Goal: Task Accomplishment & Management: Complete application form

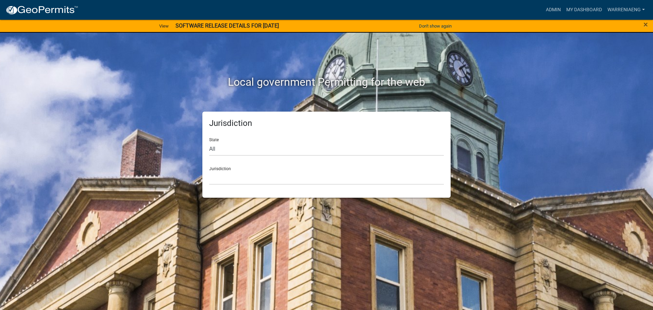
click at [647, 24] on div "×" at bounding box center [625, 26] width 54 height 14
click at [644, 24] on span "×" at bounding box center [645, 25] width 4 height 10
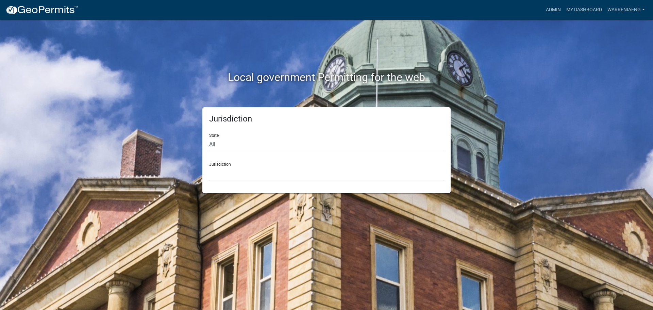
click at [259, 172] on select "[GEOGRAPHIC_DATA], [US_STATE] [GEOGRAPHIC_DATA], [US_STATE][PERSON_NAME][GEOGRA…" at bounding box center [326, 173] width 235 height 14
click at [568, 106] on div "Local government Permitting for the web Jurisdiction State All [US_STATE] [US_S…" at bounding box center [326, 155] width 653 height 310
click at [264, 146] on select "All [US_STATE] [US_STATE] [US_STATE] [US_STATE] [US_STATE] [US_STATE] [US_STATE…" at bounding box center [326, 144] width 235 height 14
select select "[US_STATE]"
click at [209, 137] on select "All [US_STATE] [US_STATE] [US_STATE] [US_STATE] [US_STATE] [US_STATE] [US_STATE…" at bounding box center [326, 144] width 235 height 14
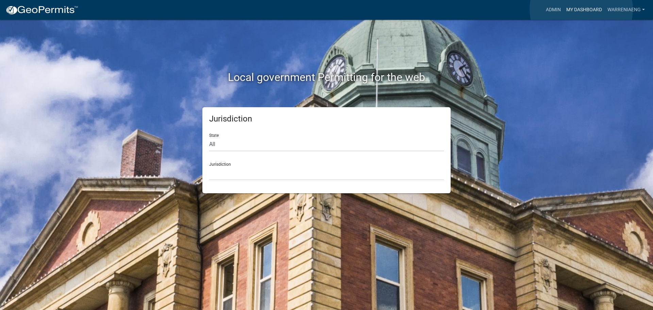
click at [581, 9] on link "My Dashboard" at bounding box center [583, 9] width 41 height 13
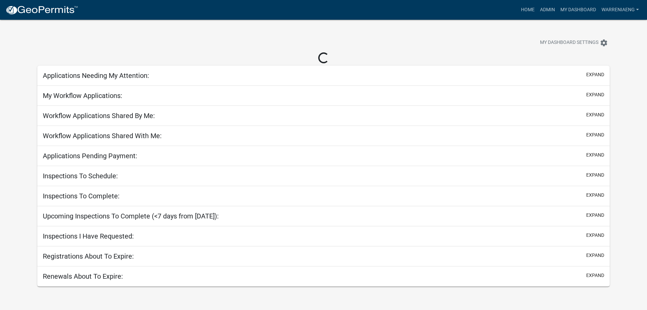
select select "3: 100"
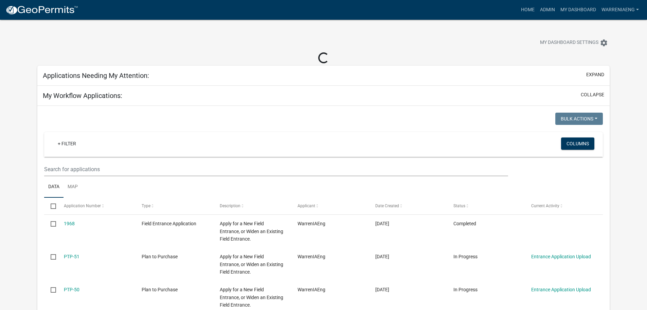
select select "2: 50"
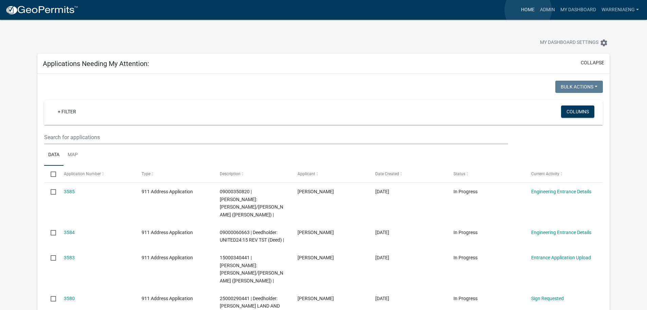
click at [528, 10] on link "Home" at bounding box center [528, 9] width 19 height 13
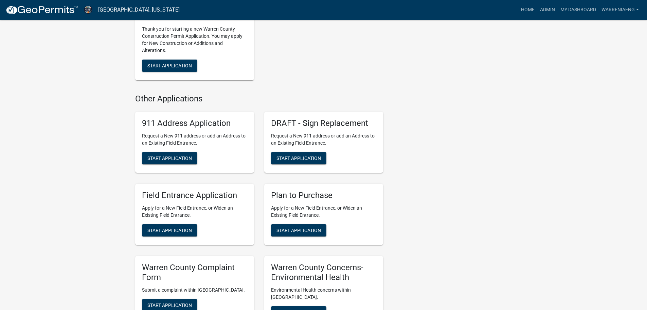
scroll to position [476, 0]
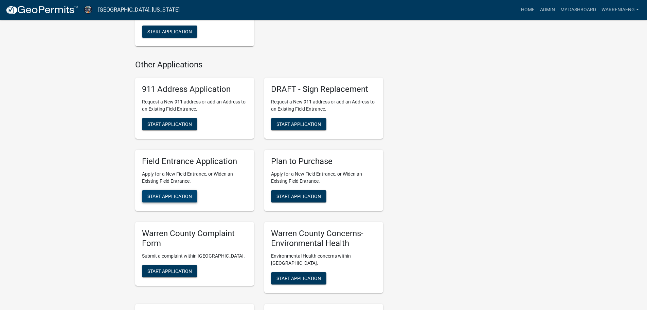
click at [171, 196] on span "Start Application" at bounding box center [170, 195] width 45 height 5
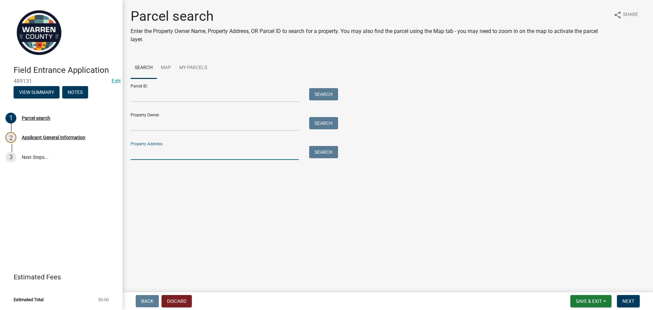
click at [155, 153] on input "Property Address:" at bounding box center [215, 153] width 168 height 14
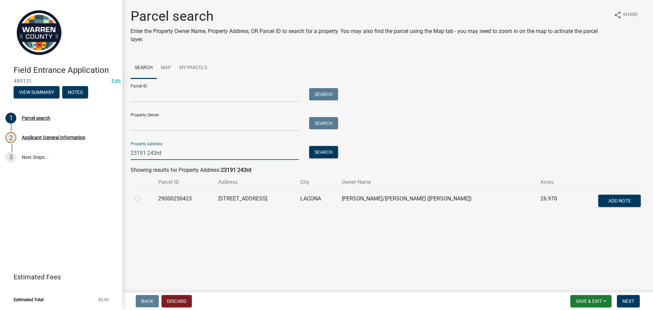
type input "23191 243rd"
click at [143, 194] on label at bounding box center [143, 194] width 0 height 0
click at [143, 199] on input "radio" at bounding box center [145, 196] width 4 height 4
radio input "true"
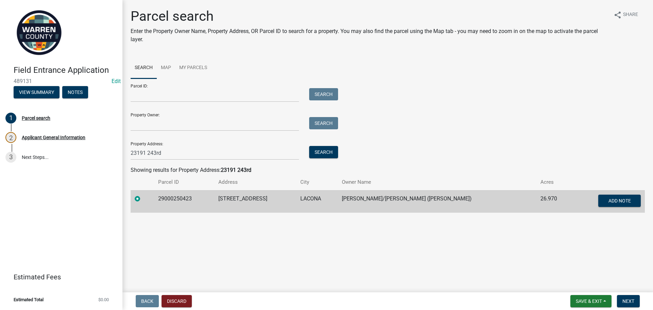
click at [466, 301] on div "Back Discard Save & Exit Save Save & Exit Next" at bounding box center [387, 301] width 519 height 12
click at [628, 300] on span "Next" at bounding box center [628, 300] width 12 height 5
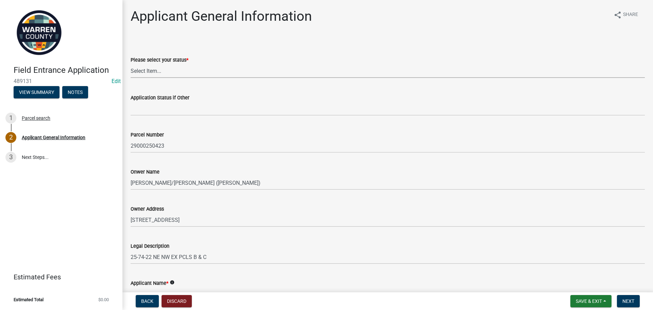
click at [158, 73] on select "Select Item... Owner Renter Plan to Purchase Other" at bounding box center [388, 71] width 514 height 14
click at [131, 64] on select "Select Item... Owner Renter Plan to Purchase Other" at bounding box center [388, 71] width 514 height 14
select select "62e05361-9b1f-4f6e-9af6-30ebbe0e033e"
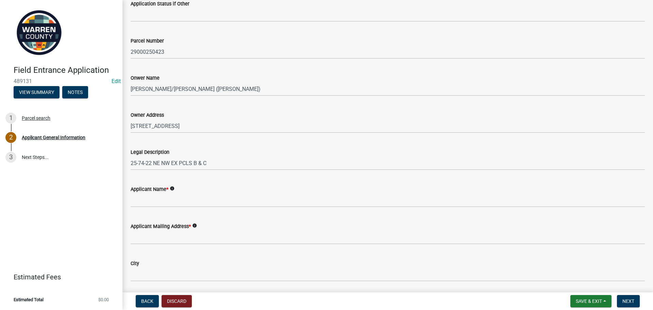
scroll to position [102, 0]
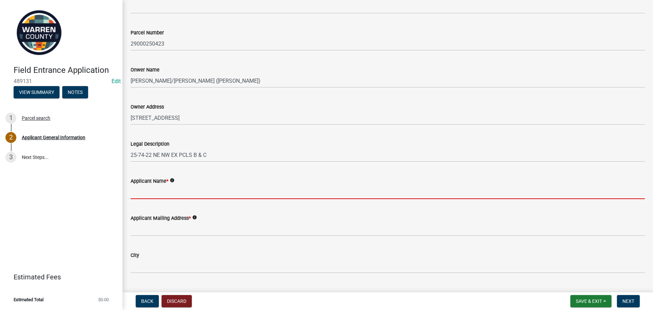
click at [178, 192] on input "Applicant Name *" at bounding box center [388, 192] width 514 height 14
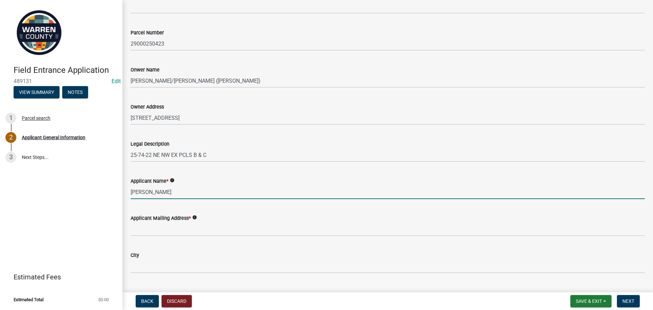
type input "[PERSON_NAME]"
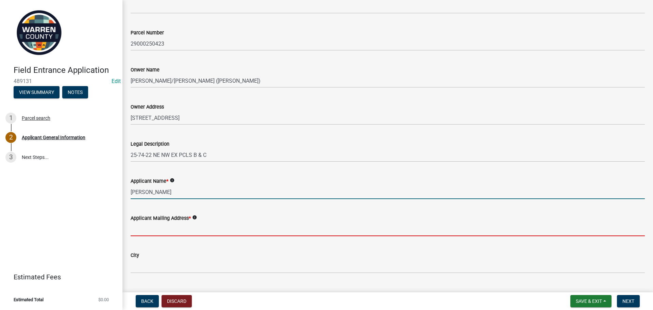
click at [167, 232] on input "Applicant Mailing Address *" at bounding box center [388, 229] width 514 height 14
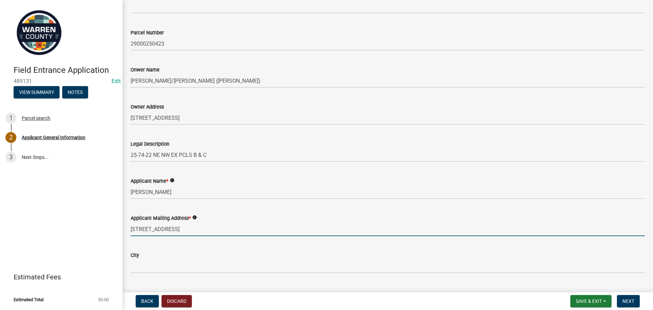
type input "[STREET_ADDRESS]"
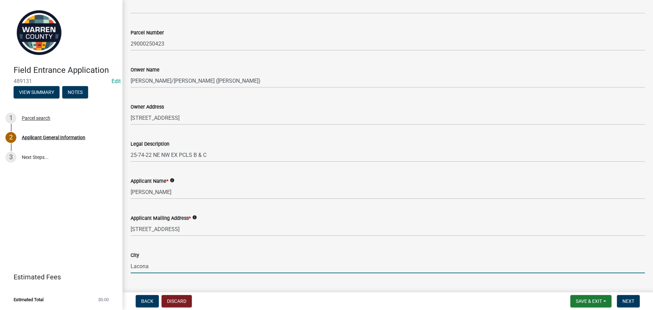
type input "Lacona"
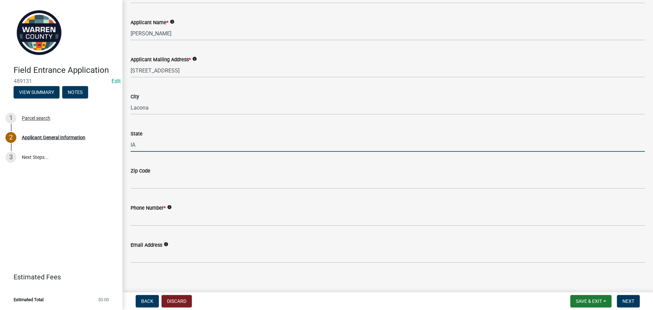
type input "IA"
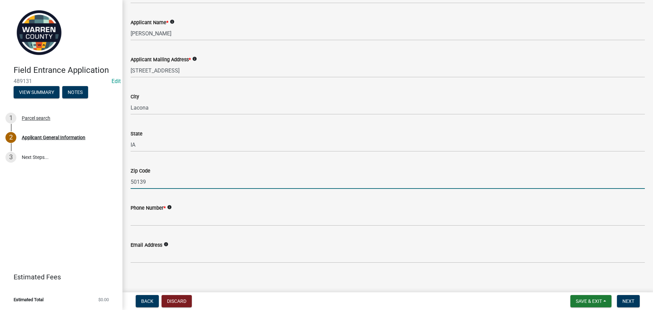
type input "50139"
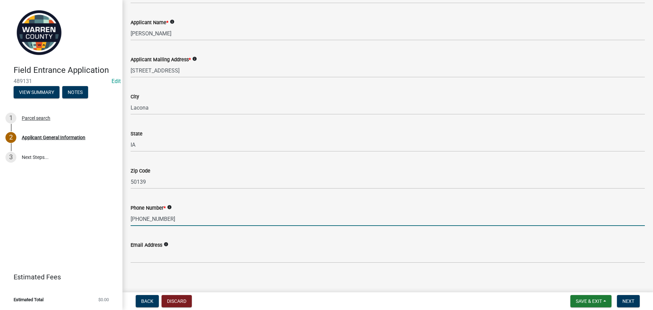
type input "[PHONE_NUMBER]"
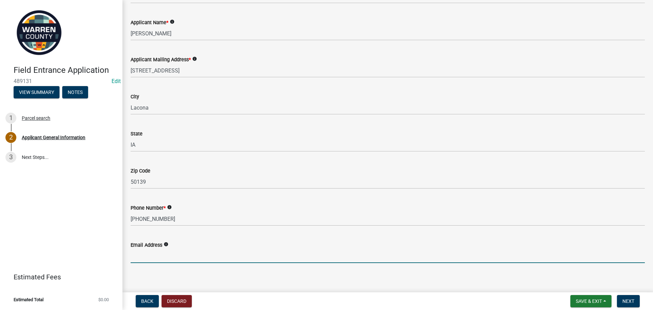
click at [179, 257] on input "Email Address" at bounding box center [388, 256] width 514 height 14
type input "[EMAIL_ADDRESS][DOMAIN_NAME]"
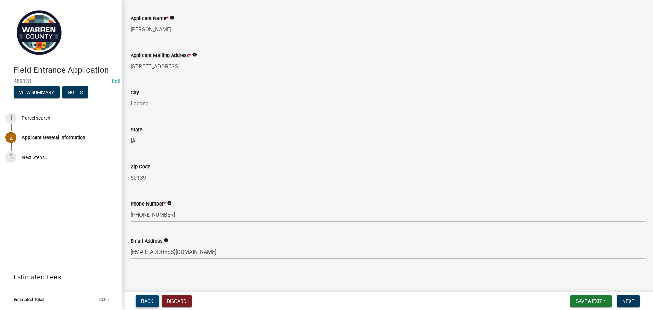
scroll to position [266, 0]
click at [625, 301] on span "Next" at bounding box center [628, 300] width 12 height 5
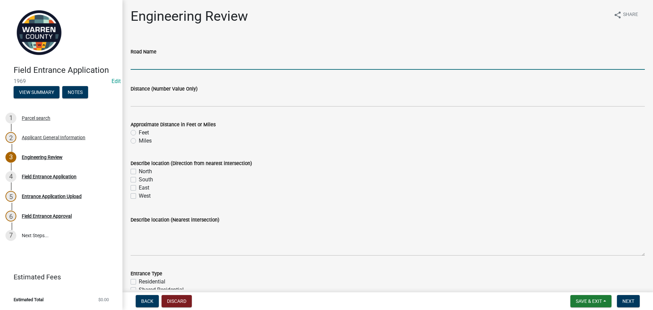
click at [197, 62] on input "Road Name" at bounding box center [388, 63] width 514 height 14
type input "[STREET_ADDRESS]"
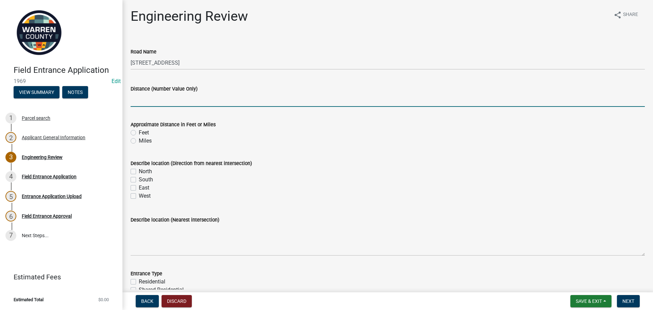
click at [169, 98] on input "Distance (Number Value Only)" at bounding box center [388, 100] width 514 height 14
click at [148, 100] on input "Distance (Number Value Only)" at bounding box center [388, 100] width 514 height 14
type input ".2"
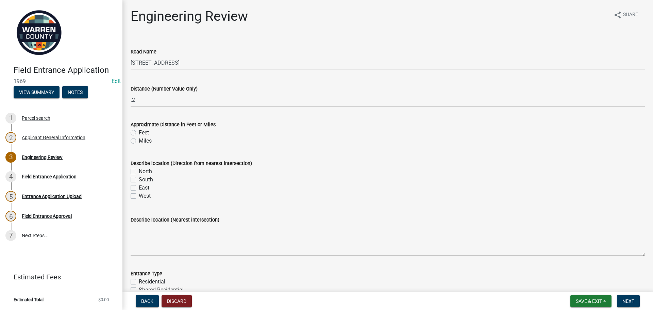
click at [136, 140] on div "Miles" at bounding box center [388, 141] width 514 height 8
click at [139, 141] on label "Miles" at bounding box center [145, 141] width 13 height 8
click at [139, 141] on input "Miles" at bounding box center [141, 139] width 4 height 4
radio input "true"
click at [139, 181] on label "South" at bounding box center [146, 179] width 14 height 8
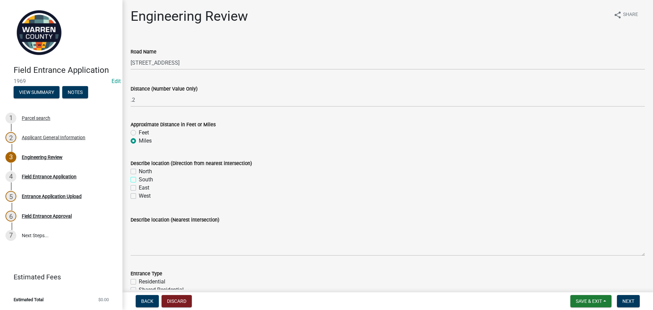
click at [139, 180] on input "South" at bounding box center [141, 177] width 4 height 4
checkbox input "true"
checkbox input "false"
checkbox input "true"
checkbox input "false"
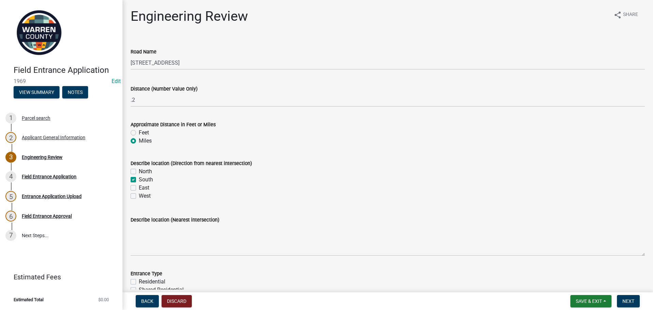
checkbox input "false"
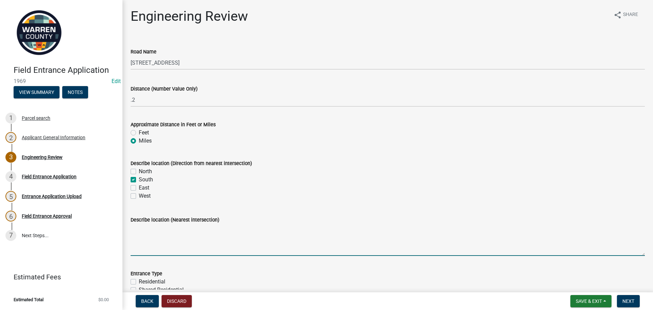
click at [158, 239] on textarea "Describe location (Nearest intersection)" at bounding box center [388, 240] width 514 height 32
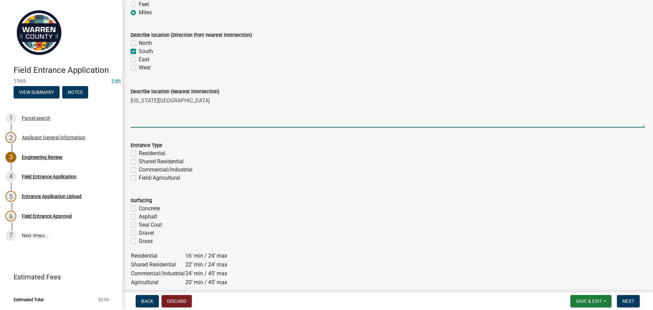
scroll to position [136, 0]
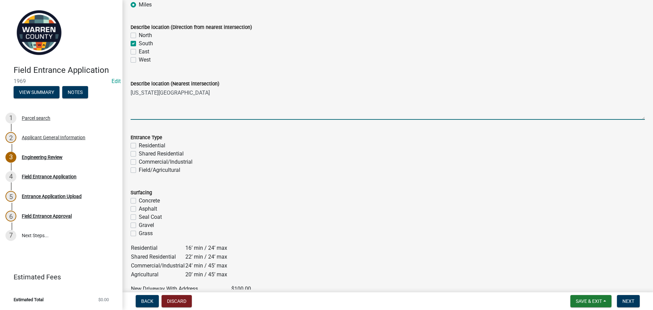
type textarea "[US_STATE][GEOGRAPHIC_DATA]"
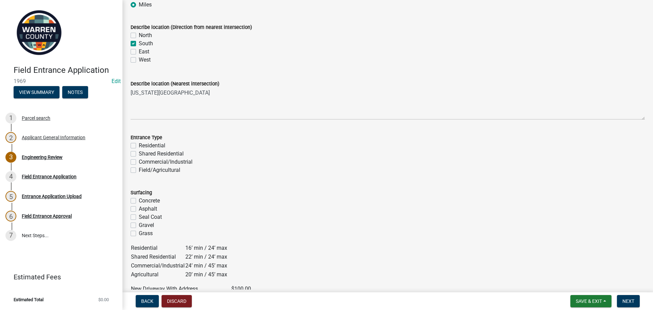
drag, startPoint x: 133, startPoint y: 147, endPoint x: 137, endPoint y: 195, distance: 48.5
click at [139, 147] on label "Residential" at bounding box center [152, 145] width 27 height 8
click at [139, 146] on input "Residential" at bounding box center [141, 143] width 4 height 4
checkbox input "true"
checkbox input "false"
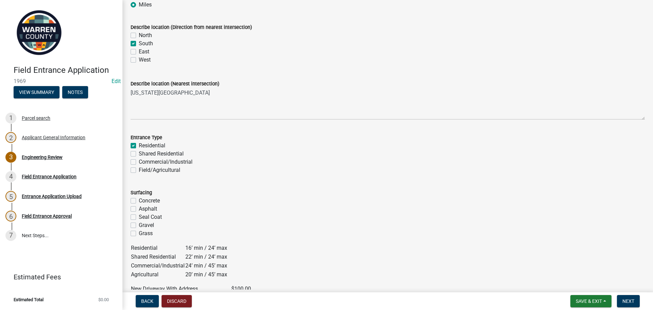
checkbox input "false"
click at [139, 226] on label "Gravel" at bounding box center [146, 225] width 15 height 8
click at [139, 225] on input "Gravel" at bounding box center [141, 223] width 4 height 4
checkbox input "true"
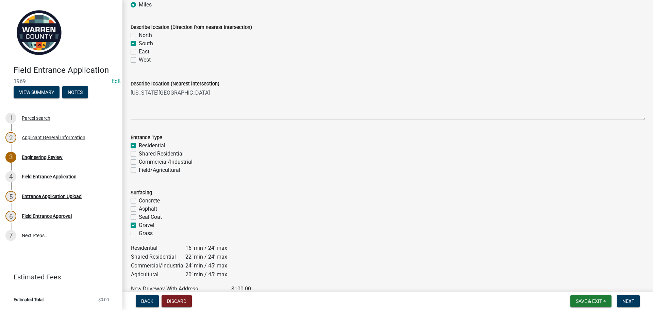
checkbox input "false"
checkbox input "true"
checkbox input "false"
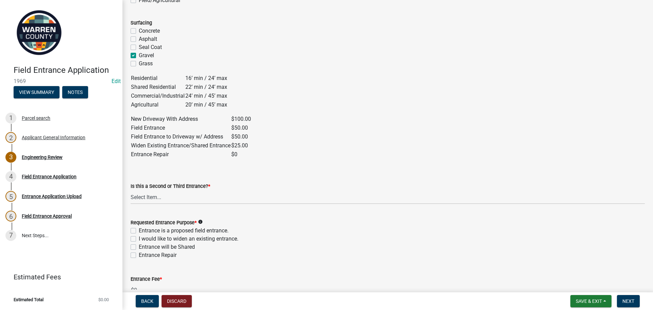
scroll to position [306, 0]
click at [157, 197] on select "Select Item... Yes No" at bounding box center [388, 197] width 514 height 14
click at [131, 190] on select "Select Item... Yes No" at bounding box center [388, 197] width 514 height 14
select select "46c9324d-26d2-49e4-b5cd-5f8c50666c5b"
click at [139, 239] on label "I would like to widen an existing entrance." at bounding box center [189, 238] width 100 height 8
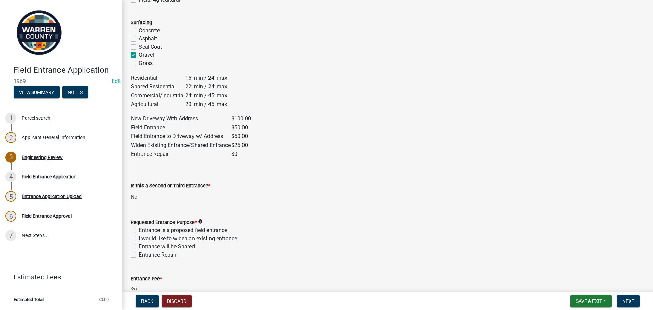
click at [139, 239] on input "I would like to widen an existing entrance." at bounding box center [141, 236] width 4 height 4
checkbox input "true"
checkbox input "false"
checkbox input "true"
checkbox input "false"
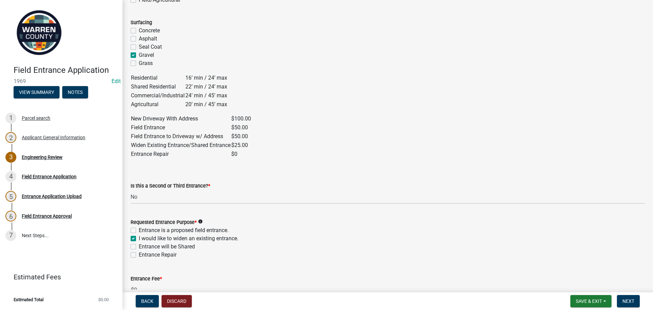
checkbox input "false"
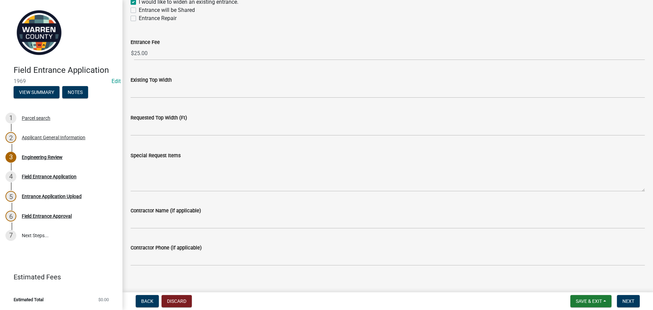
scroll to position [544, 0]
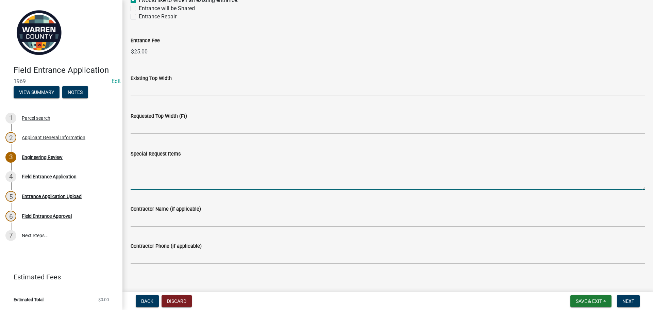
click at [168, 172] on textarea "Special Request Items" at bounding box center [388, 174] width 514 height 32
type textarea "Would like to widen 10 feet to the North. Please call [PERSON_NAME] [PHONE_NUMB…"
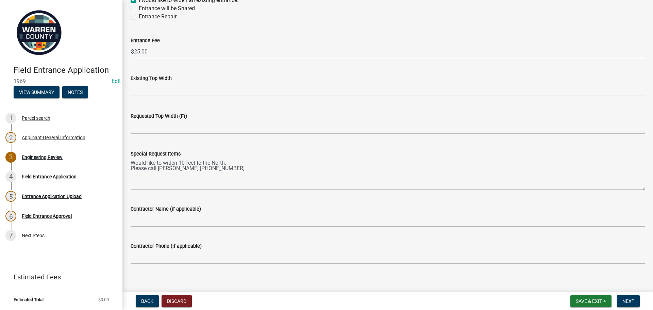
click at [258, 202] on div "Contractor Name (if applicable)" at bounding box center [388, 211] width 514 height 32
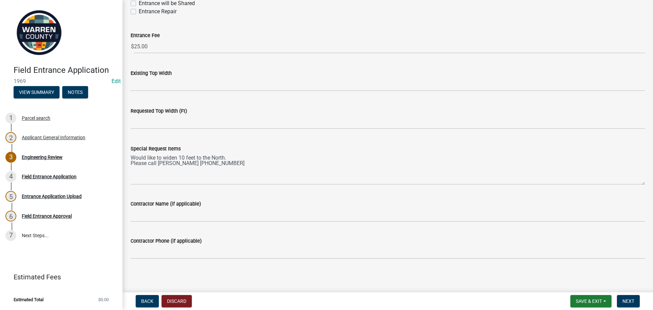
scroll to position [550, 0]
click at [633, 300] on span "Next" at bounding box center [628, 300] width 12 height 5
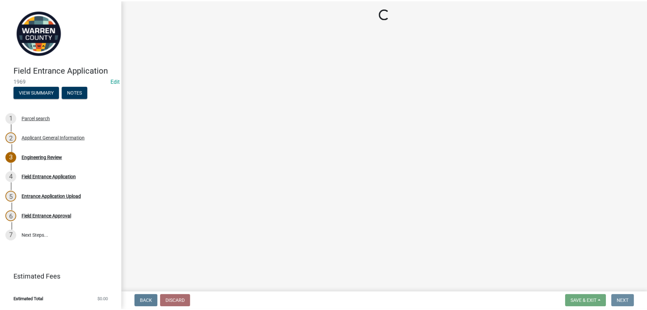
scroll to position [0, 0]
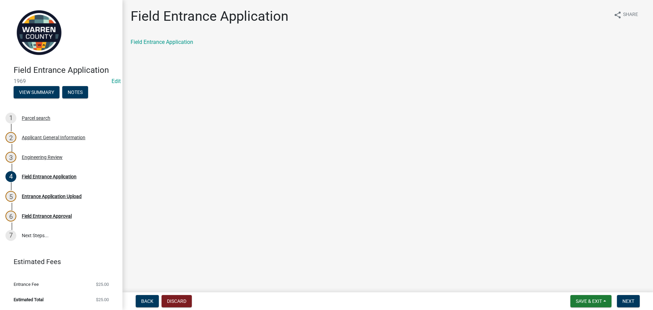
click at [170, 46] on div "Field Entrance Application" at bounding box center [387, 45] width 524 height 14
click at [171, 44] on link "Field Entrance Application" at bounding box center [162, 42] width 63 height 6
click at [624, 296] on button "Next" at bounding box center [628, 301] width 23 height 12
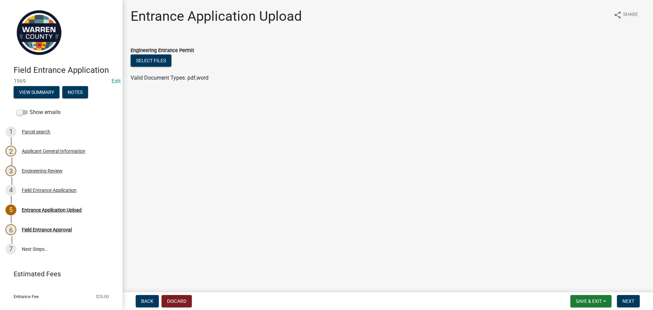
click at [311, 199] on main "Entrance Application Upload share Share Engineering Entrance Permit Select file…" at bounding box center [387, 144] width 530 height 289
click at [578, 297] on button "Save & Exit" at bounding box center [590, 301] width 41 height 12
click at [569, 283] on button "Save & Exit" at bounding box center [584, 283] width 54 height 16
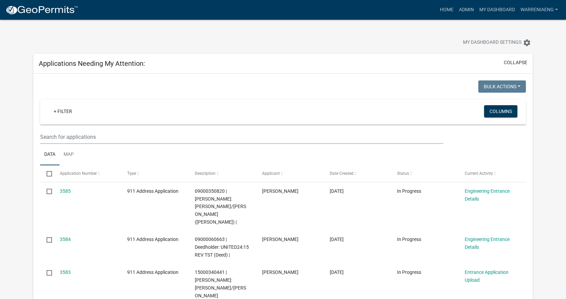
select select "2: 50"
select select "3: 100"
